Goal: Task Accomplishment & Management: Use online tool/utility

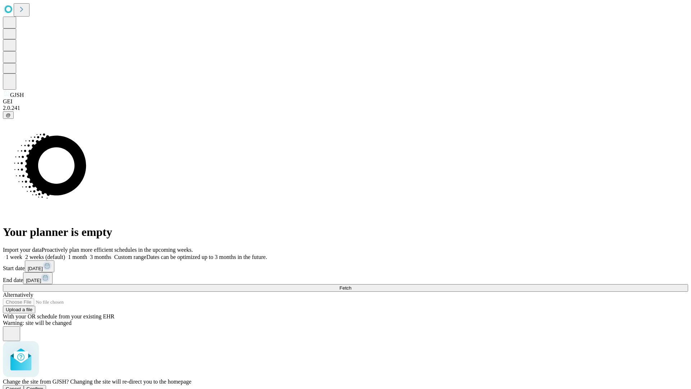
click at [44, 386] on span "Confirm" at bounding box center [35, 388] width 17 height 5
click at [22, 254] on label "1 week" at bounding box center [12, 257] width 19 height 6
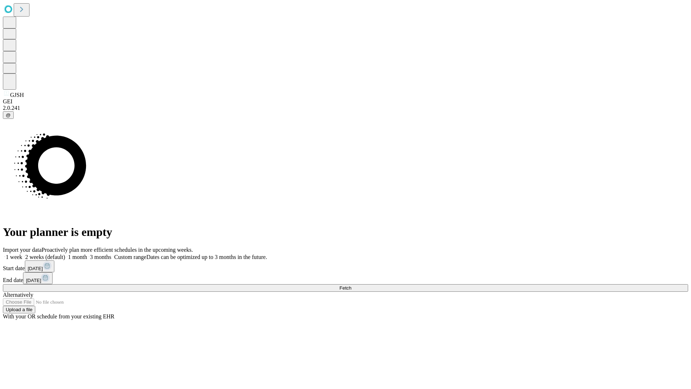
click at [351, 285] on span "Fetch" at bounding box center [345, 287] width 12 height 5
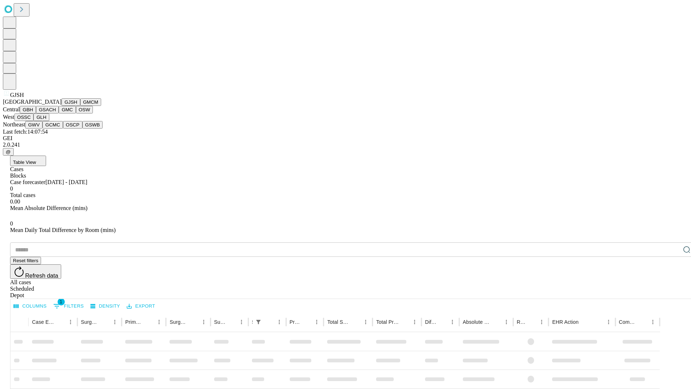
click at [80, 106] on button "GMCM" at bounding box center [90, 102] width 21 height 8
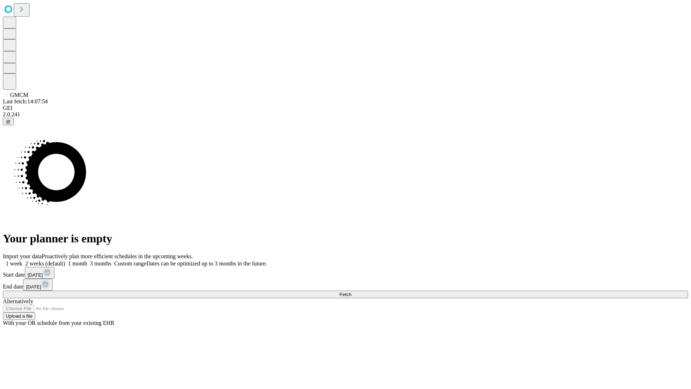
click at [22, 260] on label "1 week" at bounding box center [12, 263] width 19 height 6
click at [351, 292] on span "Fetch" at bounding box center [345, 294] width 12 height 5
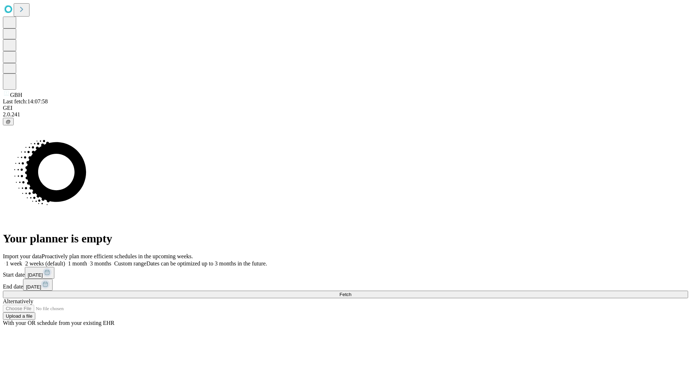
click at [22, 260] on label "1 week" at bounding box center [12, 263] width 19 height 6
click at [351, 292] on span "Fetch" at bounding box center [345, 294] width 12 height 5
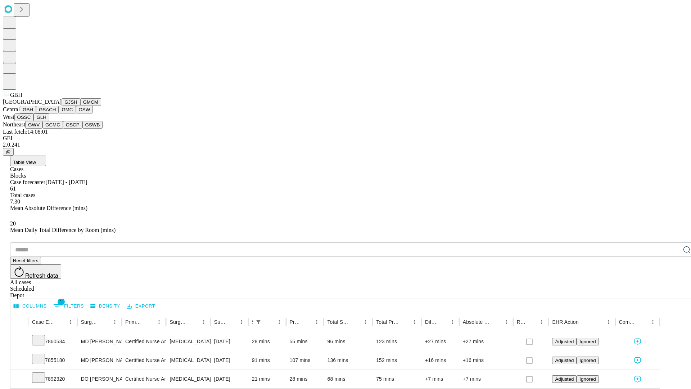
click at [56, 113] on button "GSACH" at bounding box center [47, 110] width 23 height 8
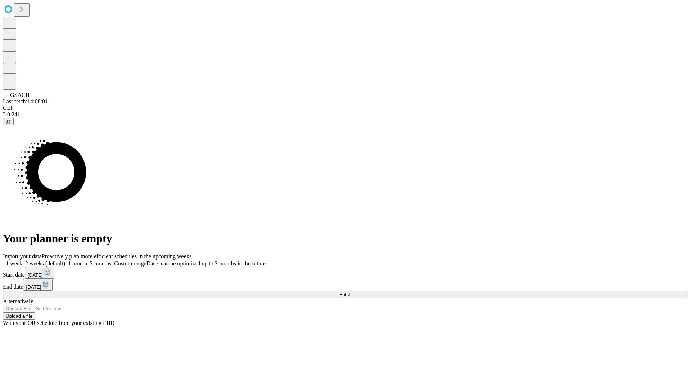
click at [22, 260] on label "1 week" at bounding box center [12, 263] width 19 height 6
click at [351, 292] on span "Fetch" at bounding box center [345, 294] width 12 height 5
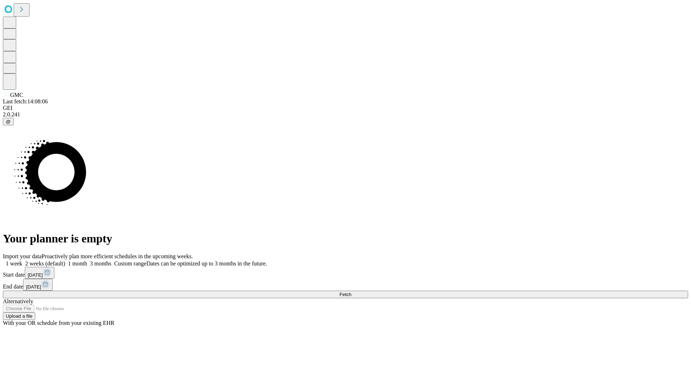
click at [22, 260] on label "1 week" at bounding box center [12, 263] width 19 height 6
click at [351, 292] on span "Fetch" at bounding box center [345, 294] width 12 height 5
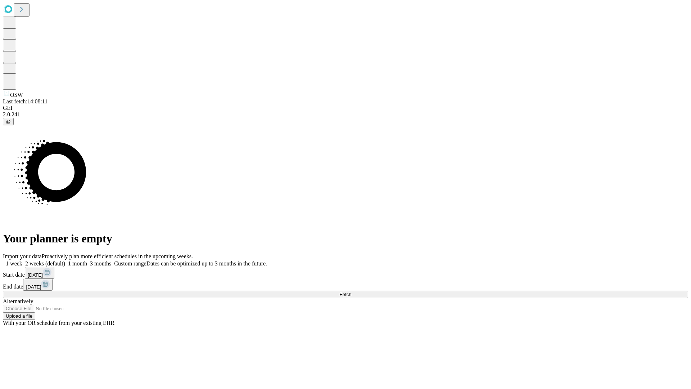
click at [22, 260] on label "1 week" at bounding box center [12, 263] width 19 height 6
click at [351, 292] on span "Fetch" at bounding box center [345, 294] width 12 height 5
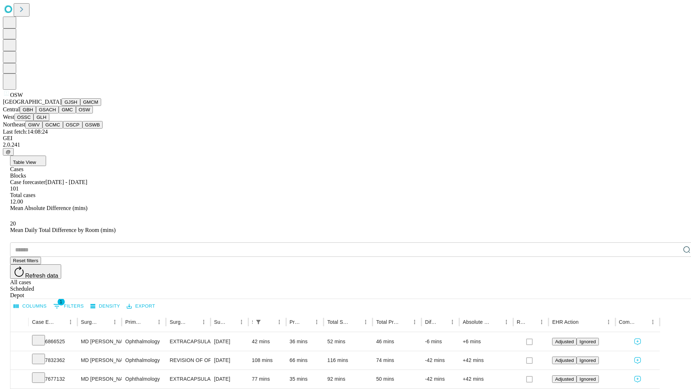
click at [34, 121] on button "OSSC" at bounding box center [23, 117] width 19 height 8
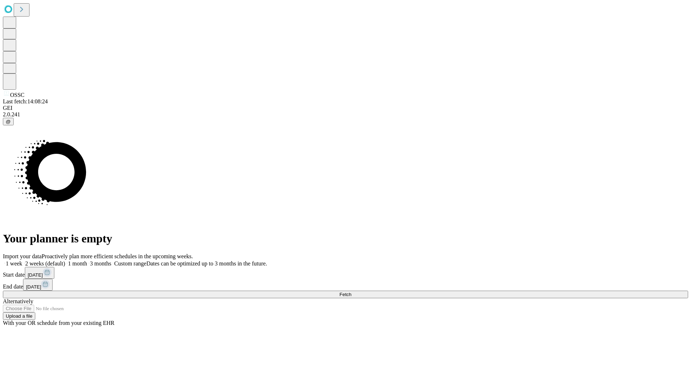
click at [22, 260] on label "1 week" at bounding box center [12, 263] width 19 height 6
click at [351, 292] on span "Fetch" at bounding box center [345, 294] width 12 height 5
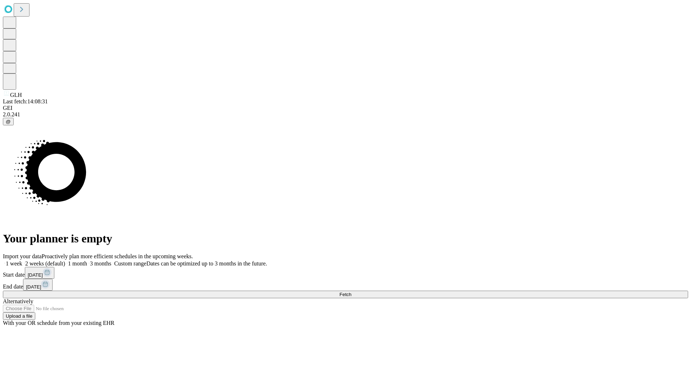
click at [22, 260] on label "1 week" at bounding box center [12, 263] width 19 height 6
click at [351, 292] on span "Fetch" at bounding box center [345, 294] width 12 height 5
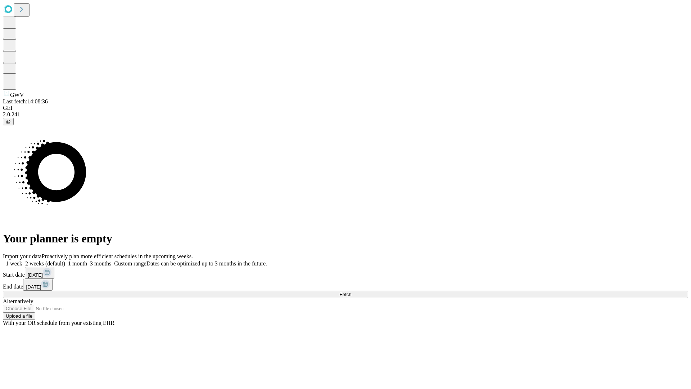
click at [22, 260] on label "1 week" at bounding box center [12, 263] width 19 height 6
click at [351, 292] on span "Fetch" at bounding box center [345, 294] width 12 height 5
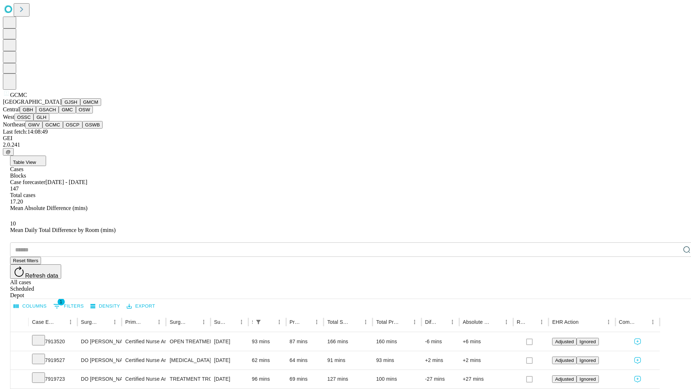
click at [63, 129] on button "OSCP" at bounding box center [72, 125] width 19 height 8
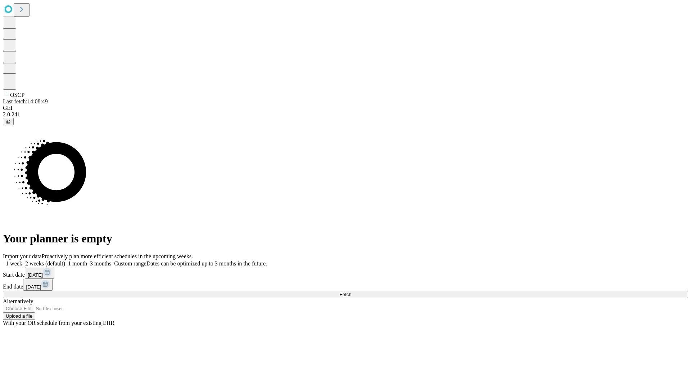
click at [22, 260] on label "1 week" at bounding box center [12, 263] width 19 height 6
click at [351, 292] on span "Fetch" at bounding box center [345, 294] width 12 height 5
